Goal: Find specific fact: Find specific fact

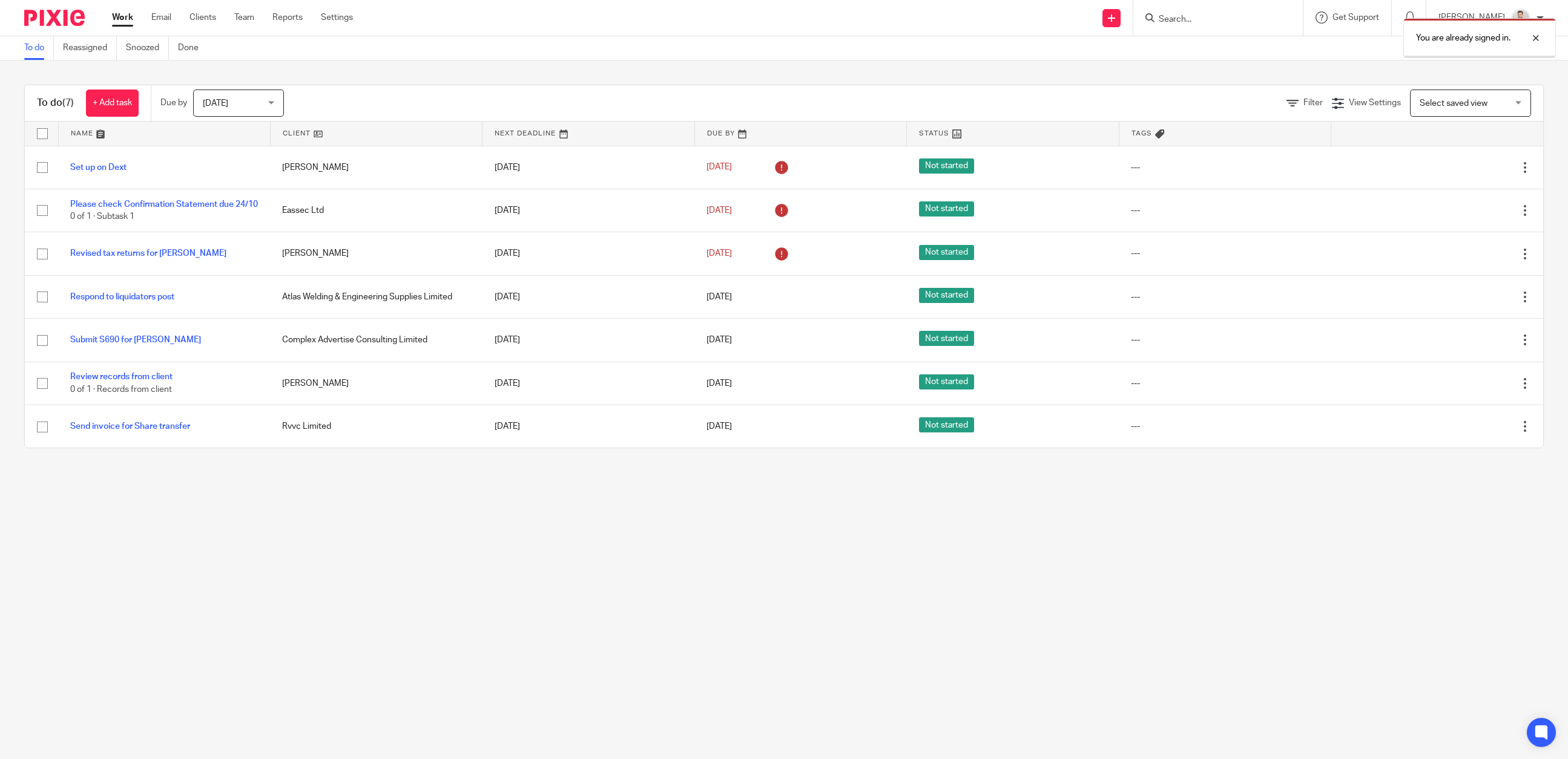
click at [1237, 27] on div "You are already signed in." at bounding box center [1170, 35] width 772 height 46
click at [1536, 41] on div at bounding box center [1526, 38] width 33 height 15
click at [1218, 19] on input "Search" at bounding box center [1212, 20] width 109 height 11
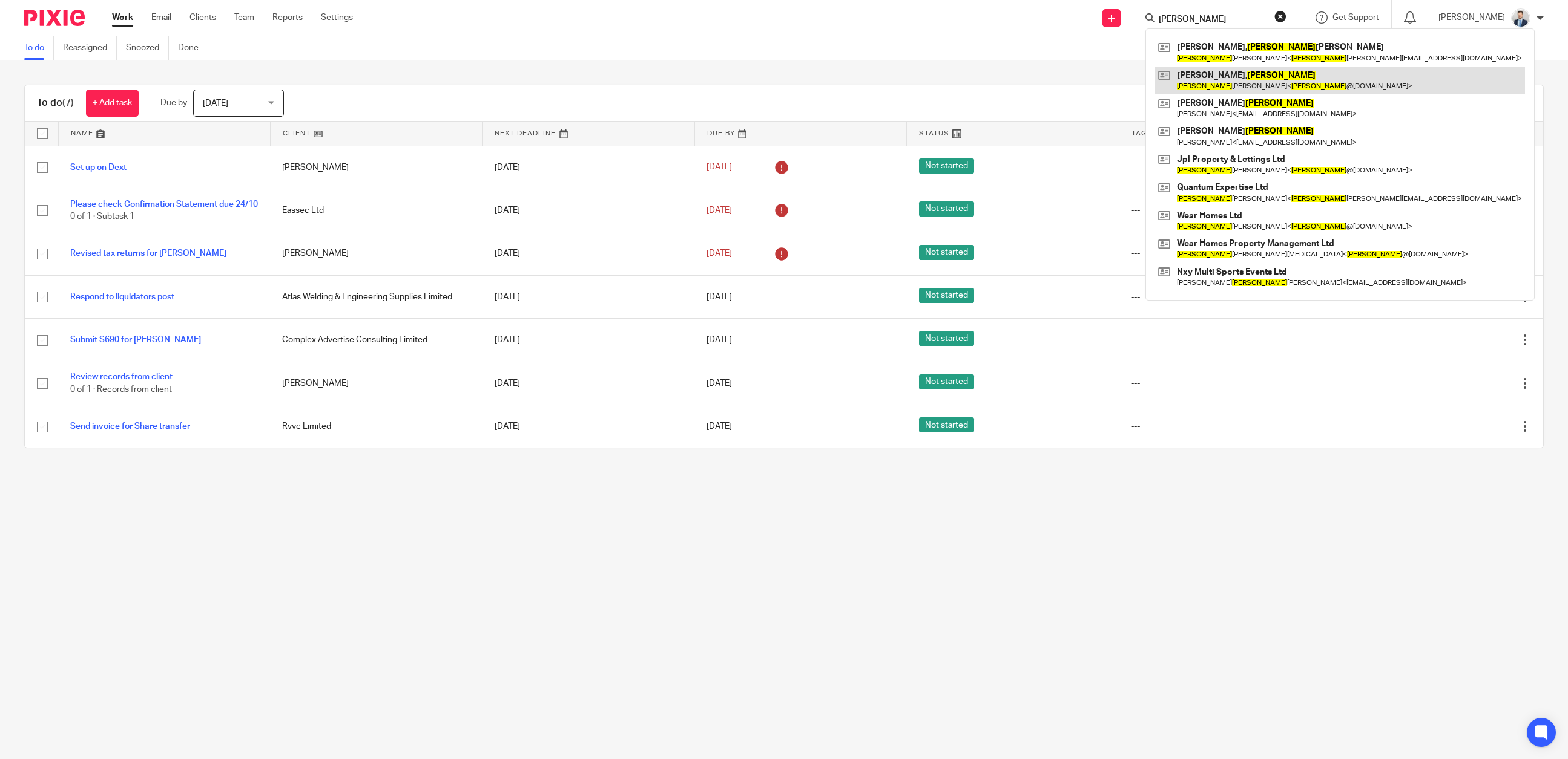
type input "[PERSON_NAME]"
click at [1220, 77] on link at bounding box center [1340, 80] width 370 height 28
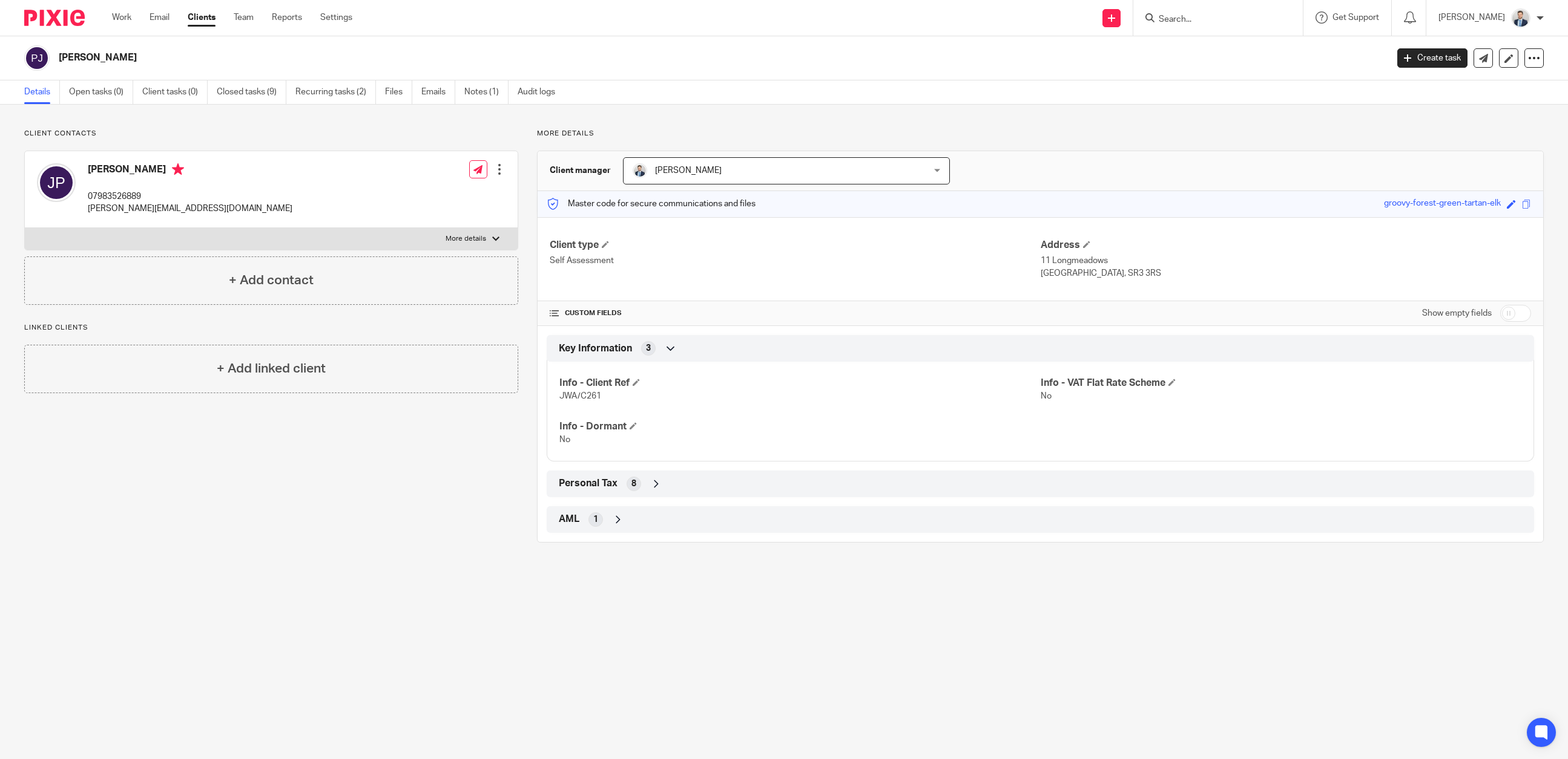
drag, startPoint x: 1113, startPoint y: 260, endPoint x: 1040, endPoint y: 262, distance: 73.0
click at [1040, 262] on div "Client type Self Assessment Address 11 Longmeadows Sunderland, SR3 3RS" at bounding box center [1041, 259] width 1006 height 84
click at [1159, 262] on p "11 Longmeadows" at bounding box center [1286, 261] width 490 height 12
drag, startPoint x: 1089, startPoint y: 274, endPoint x: 1139, endPoint y: 274, distance: 50.0
click at [1139, 274] on p "Sunderland, SR3 3RS" at bounding box center [1286, 273] width 490 height 12
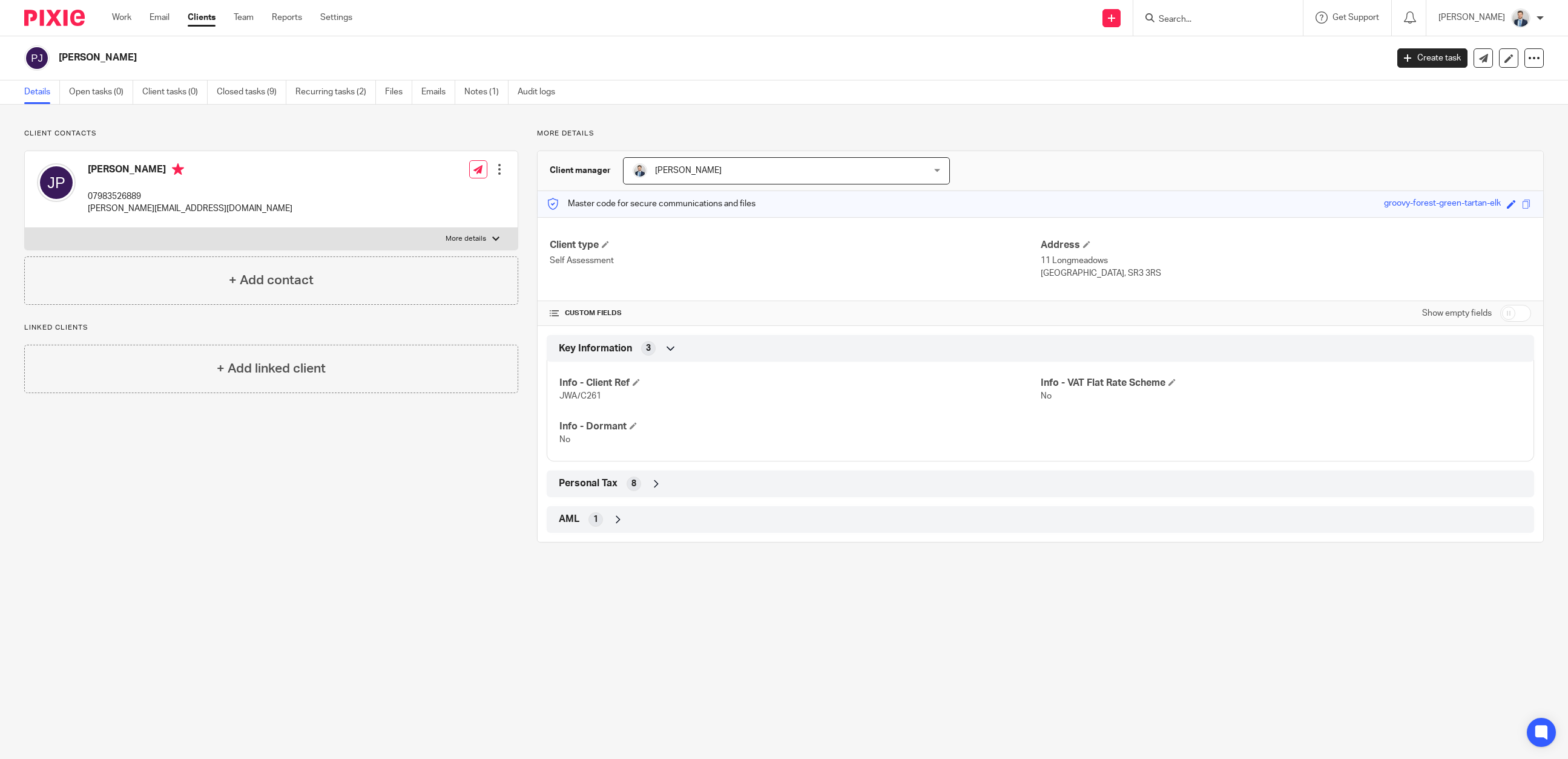
copy p "SR3 3RS"
click at [1218, 272] on p "Sunderland, SR3 3RS" at bounding box center [1286, 273] width 490 height 12
drag, startPoint x: 1087, startPoint y: 274, endPoint x: 1123, endPoint y: 274, distance: 36.0
click at [1123, 274] on p "Sunderland, SR3 3RS" at bounding box center [1286, 273] width 490 height 12
copy p "SR3 3RS"
